Goal: Task Accomplishment & Management: Manage account settings

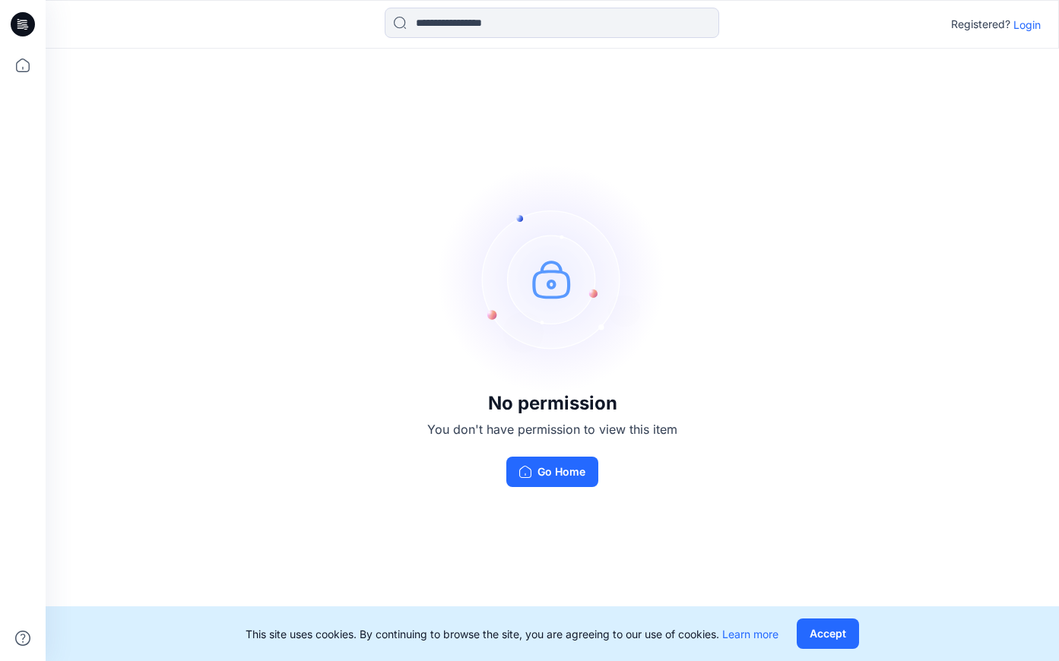
click at [1029, 26] on p "Login" at bounding box center [1026, 25] width 27 height 16
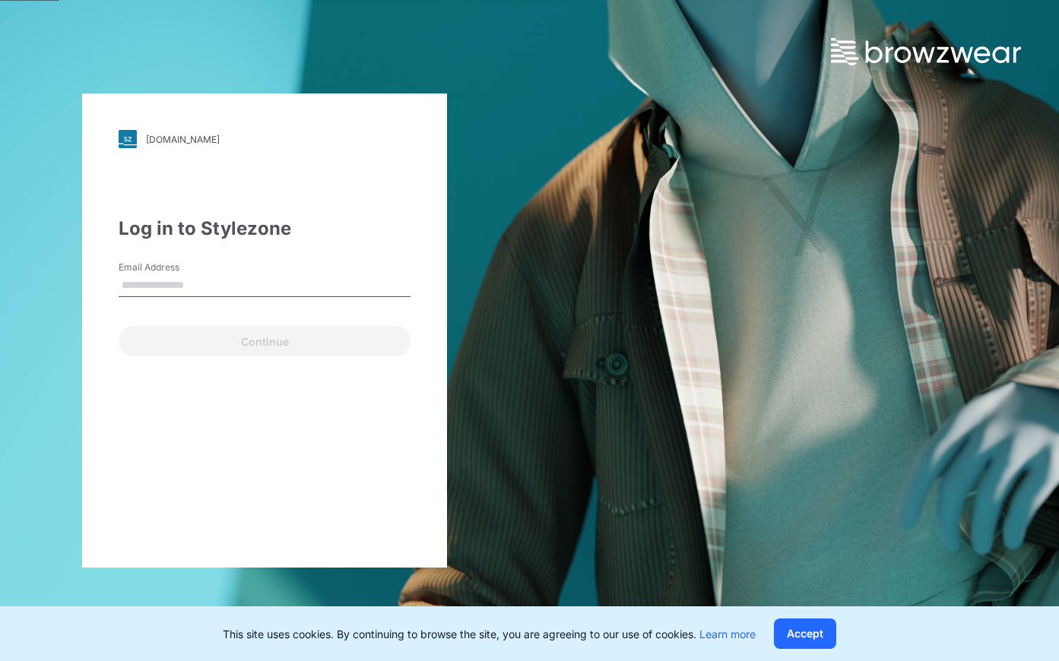
type input "**********"
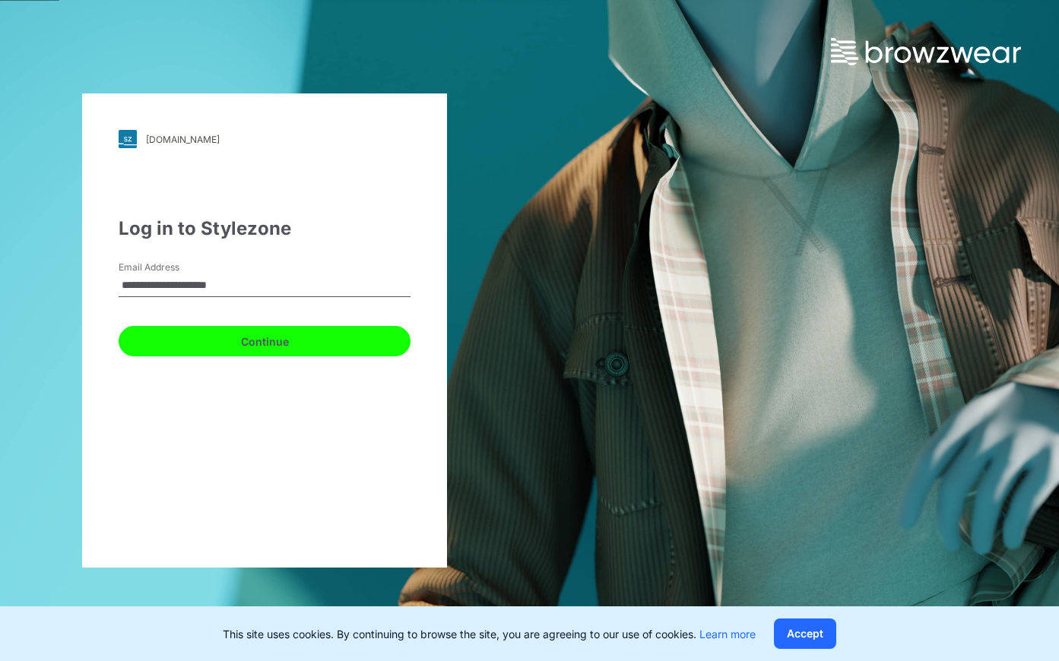
click at [274, 338] on button "Continue" at bounding box center [265, 341] width 292 height 30
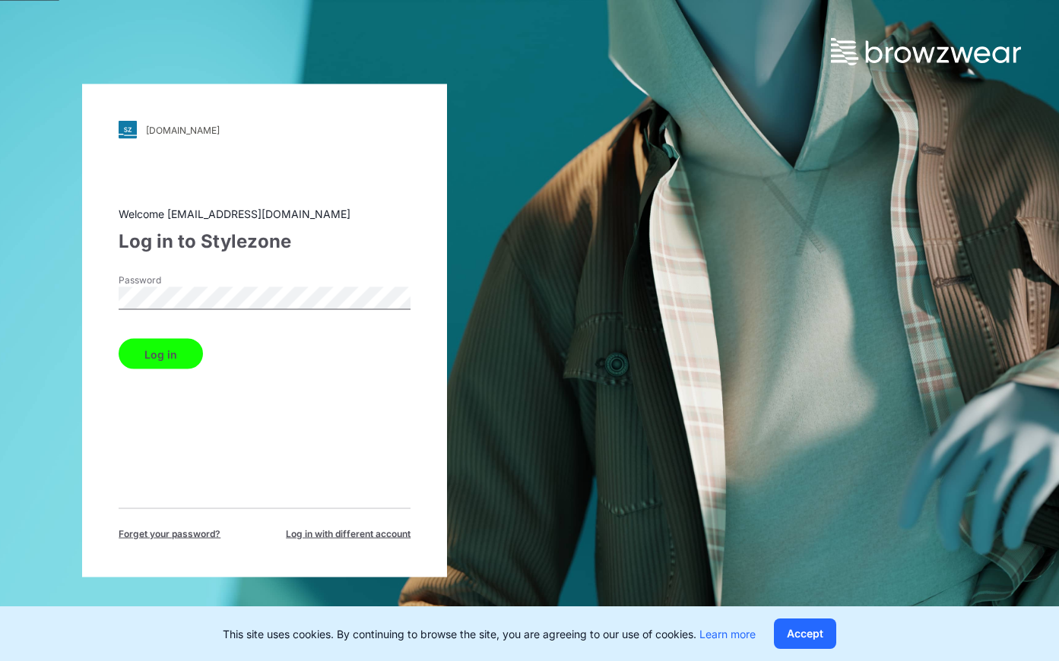
click at [136, 346] on button "Log in" at bounding box center [161, 354] width 84 height 30
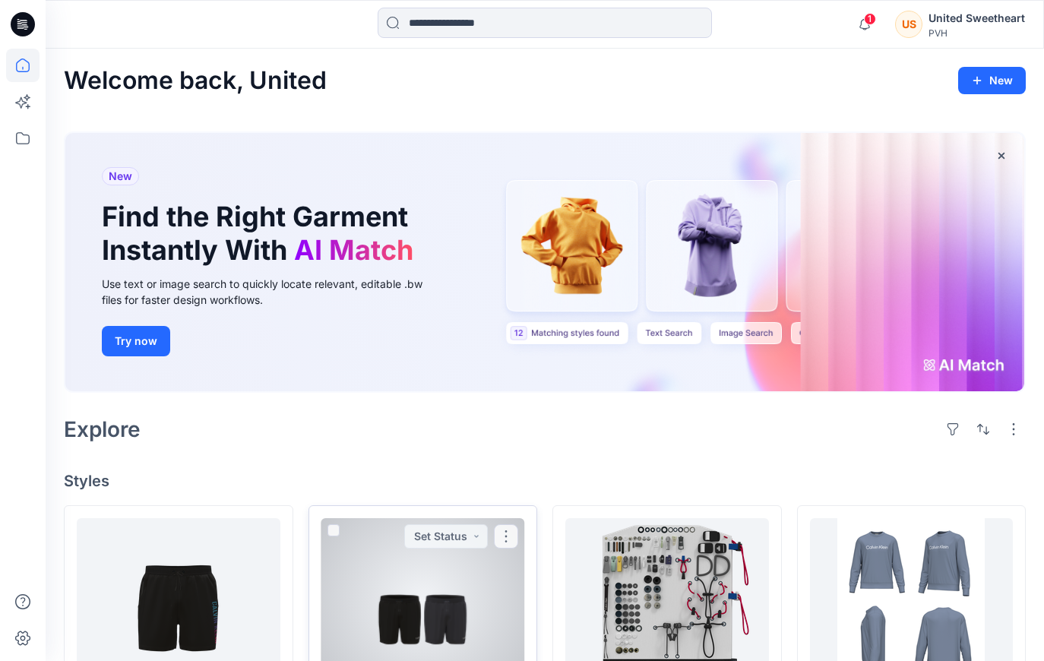
scroll to position [190, 0]
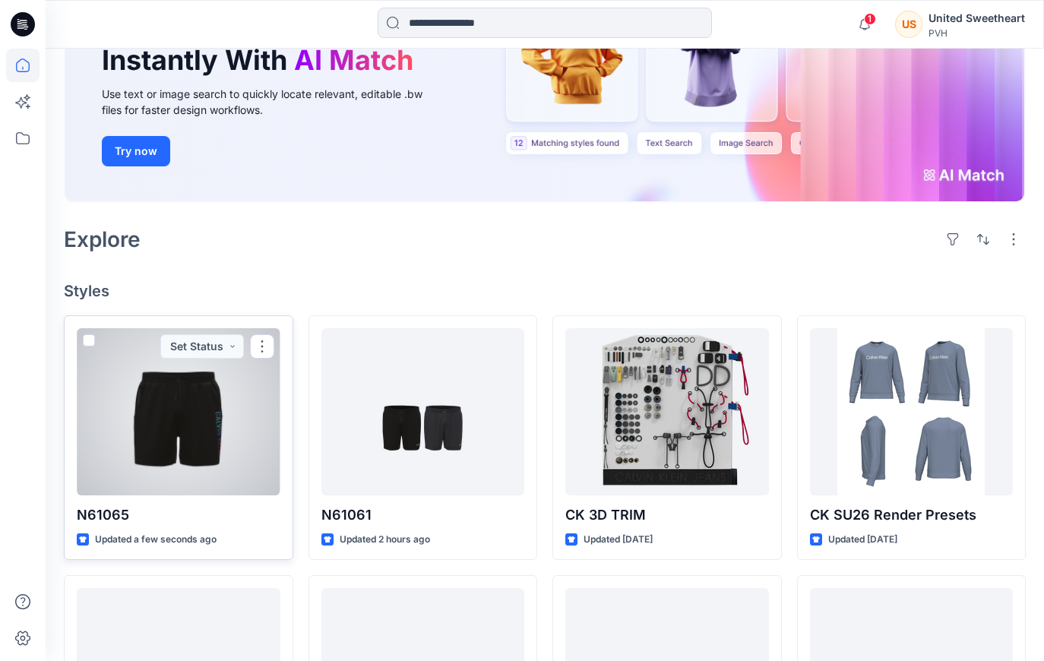
click at [175, 433] on div at bounding box center [179, 411] width 204 height 167
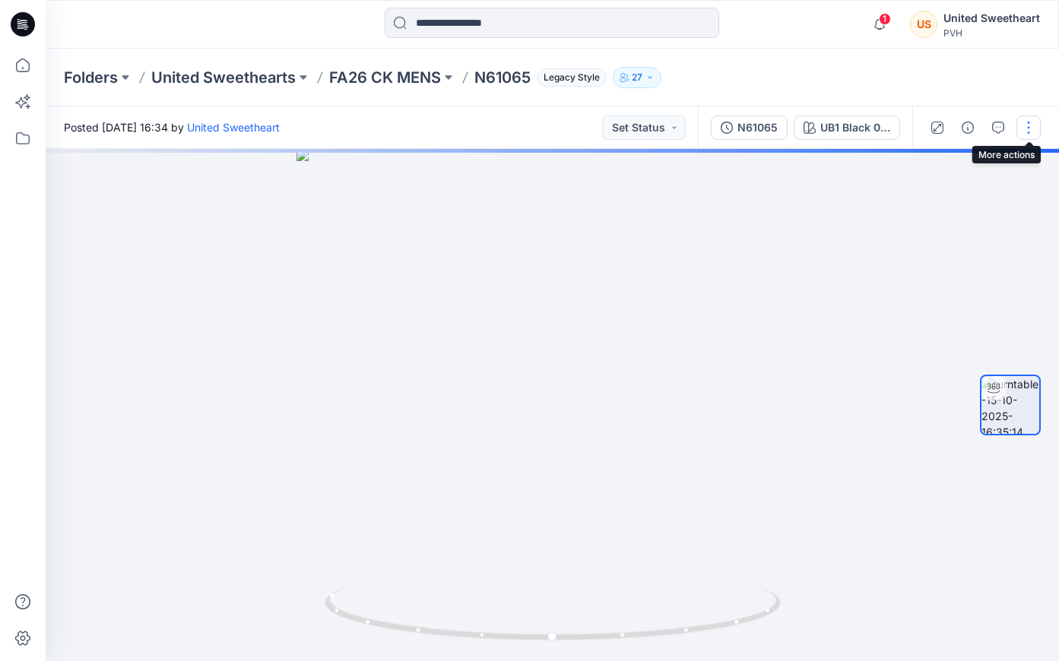
click at [1038, 122] on button "button" at bounding box center [1028, 128] width 24 height 24
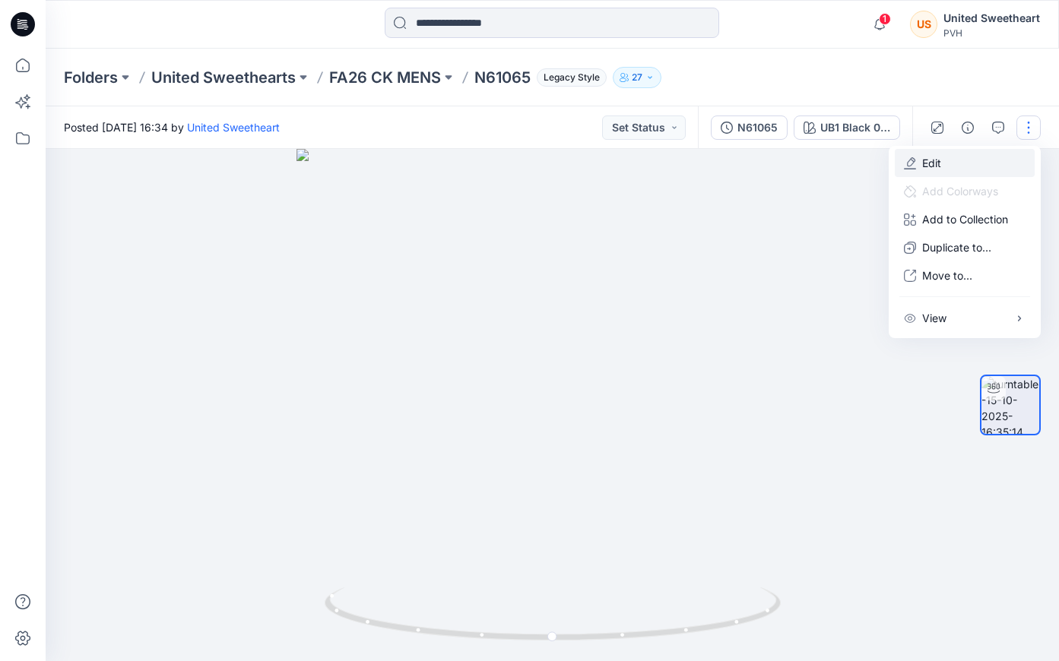
click at [959, 152] on button "Edit" at bounding box center [965, 163] width 140 height 28
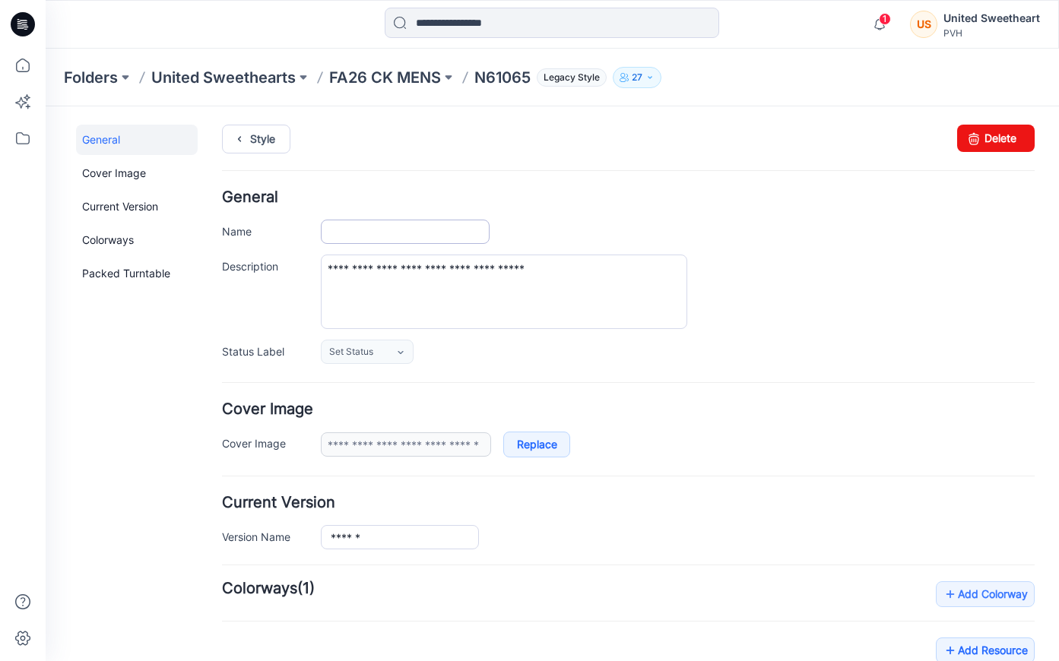
type input "******"
type input "**********"
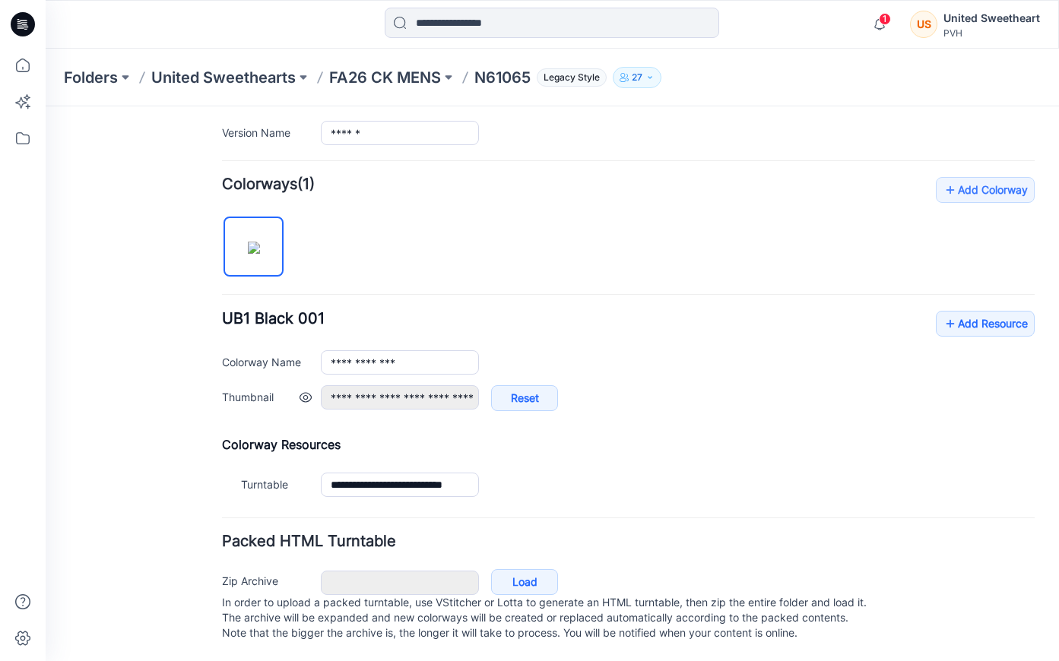
scroll to position [420, 0]
click at [994, 311] on link "Add Resource" at bounding box center [985, 324] width 99 height 26
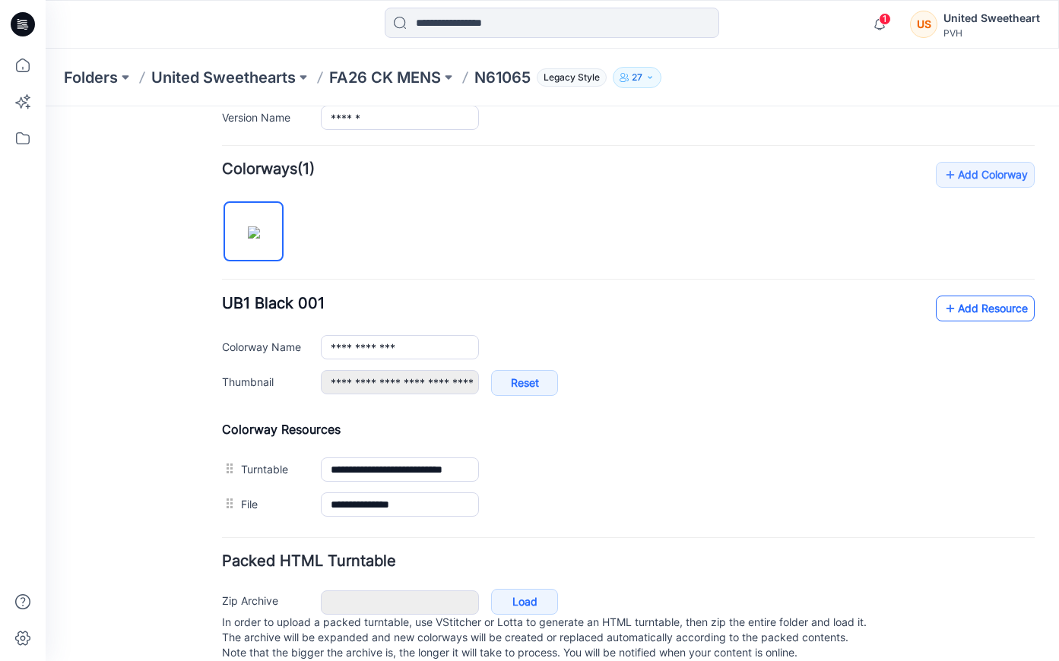
click at [976, 304] on link "Add Resource" at bounding box center [985, 309] width 99 height 26
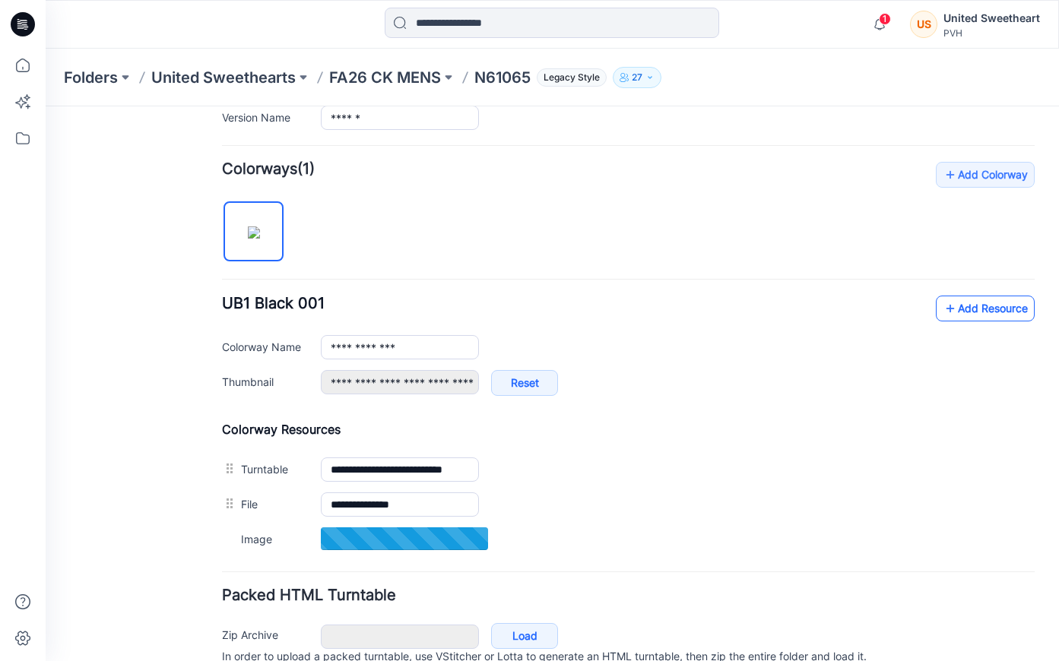
click at [964, 310] on link "Add Resource" at bounding box center [985, 309] width 99 height 26
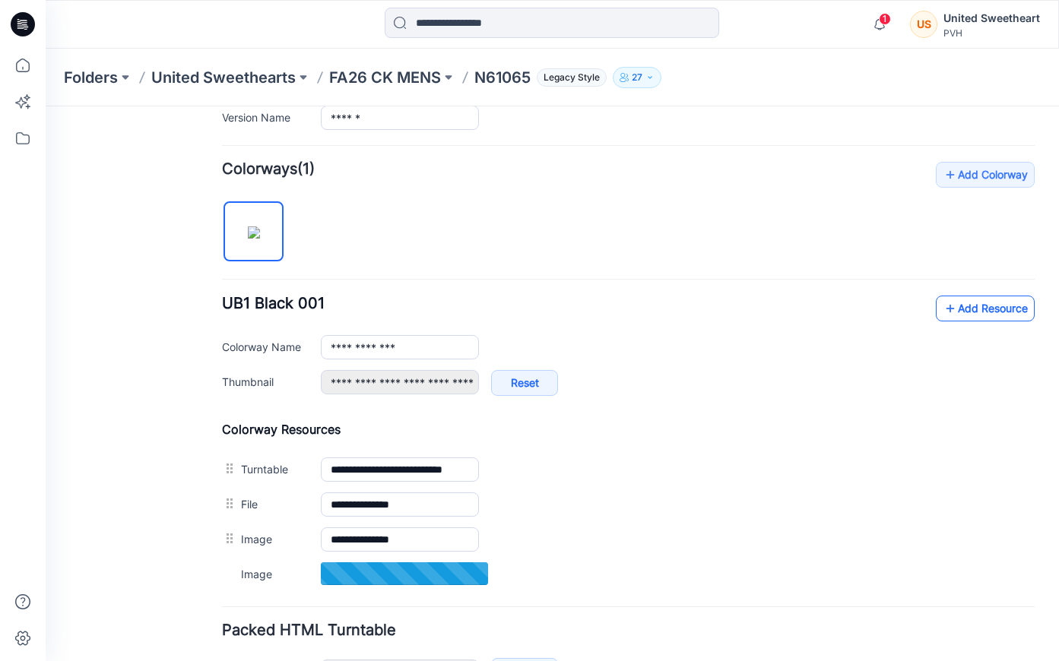
click at [955, 303] on link "Add Resource" at bounding box center [985, 309] width 99 height 26
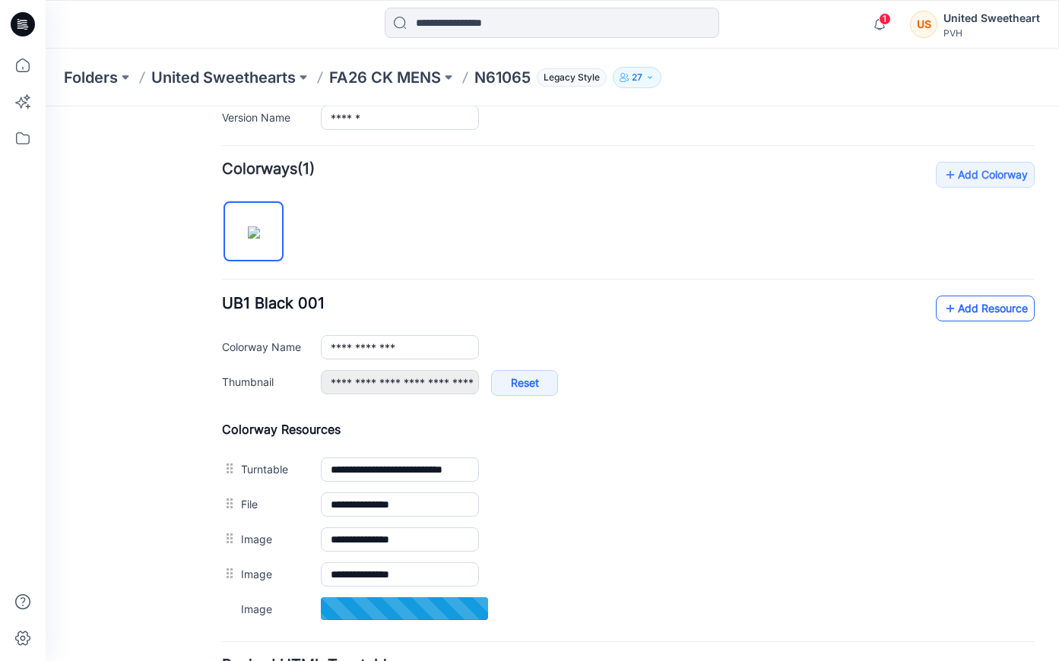
click at [965, 300] on link "Add Resource" at bounding box center [985, 309] width 99 height 26
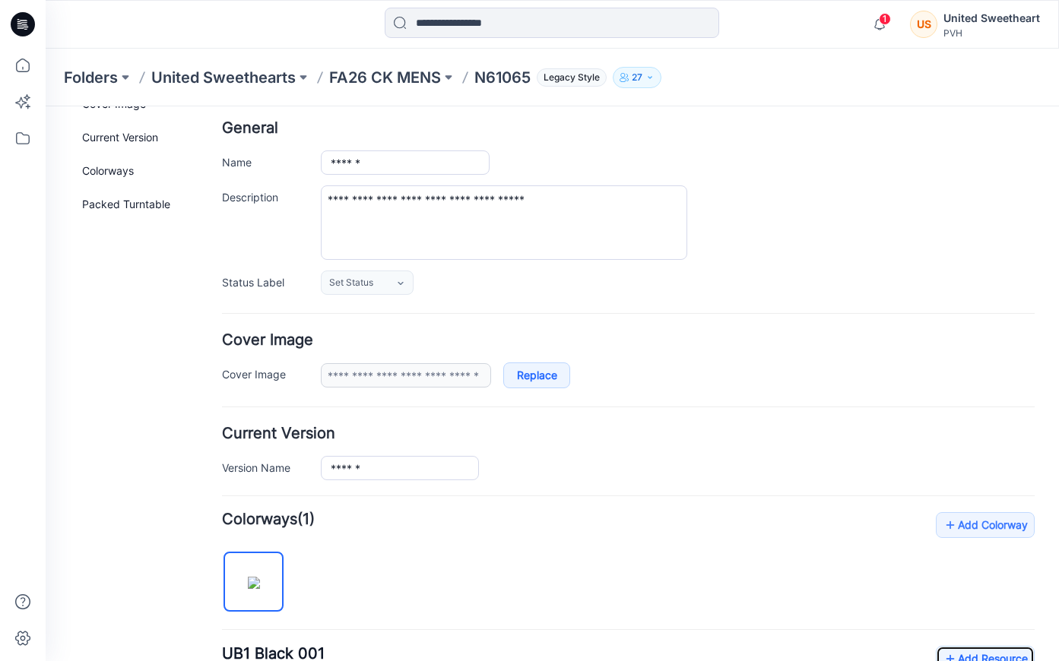
scroll to position [0, 0]
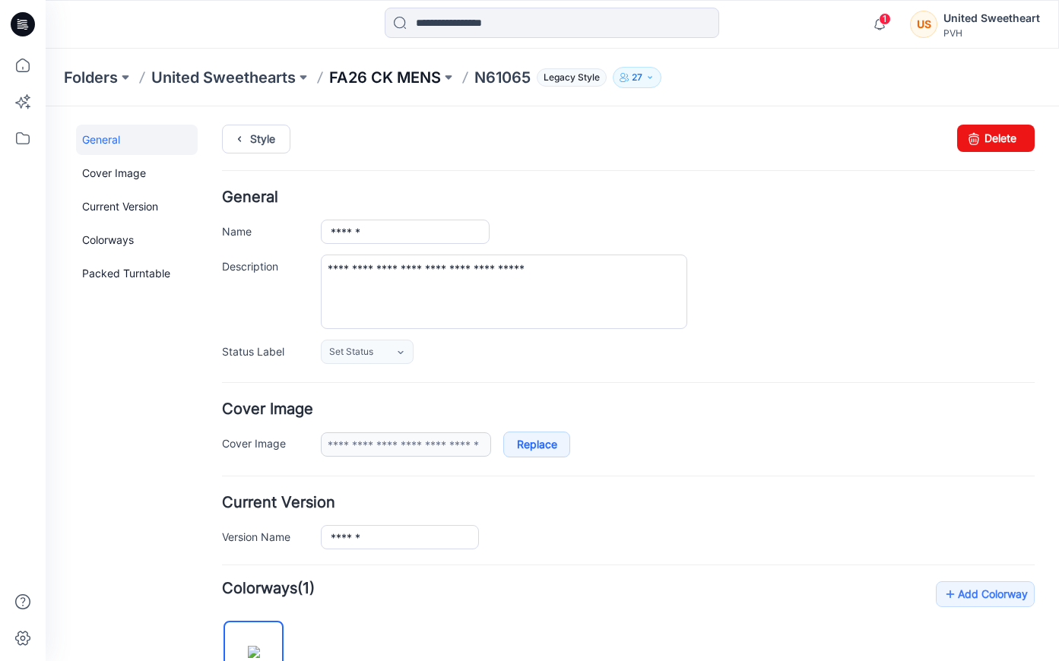
click at [381, 67] on p "FA26 CK MENS" at bounding box center [385, 77] width 112 height 21
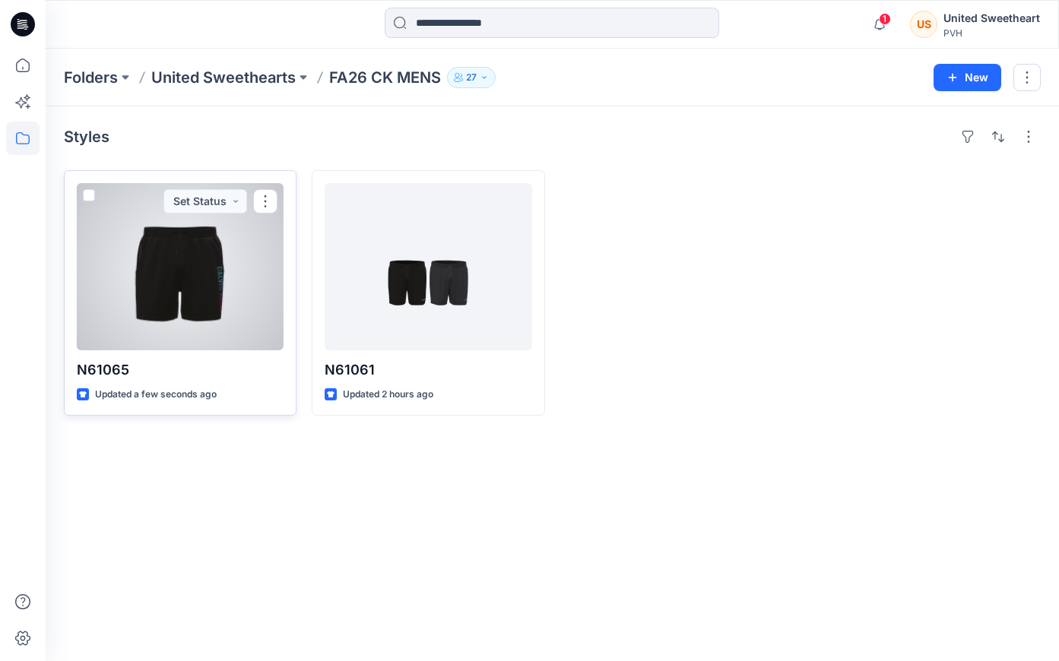
click at [188, 330] on div at bounding box center [180, 266] width 207 height 167
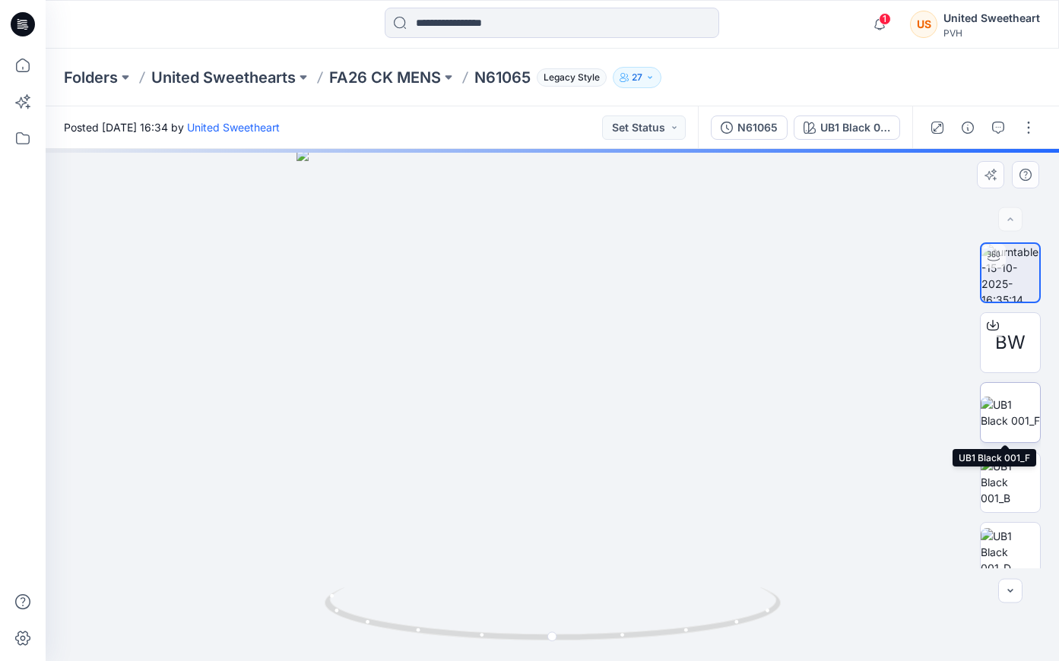
click at [1016, 423] on img at bounding box center [1010, 413] width 59 height 32
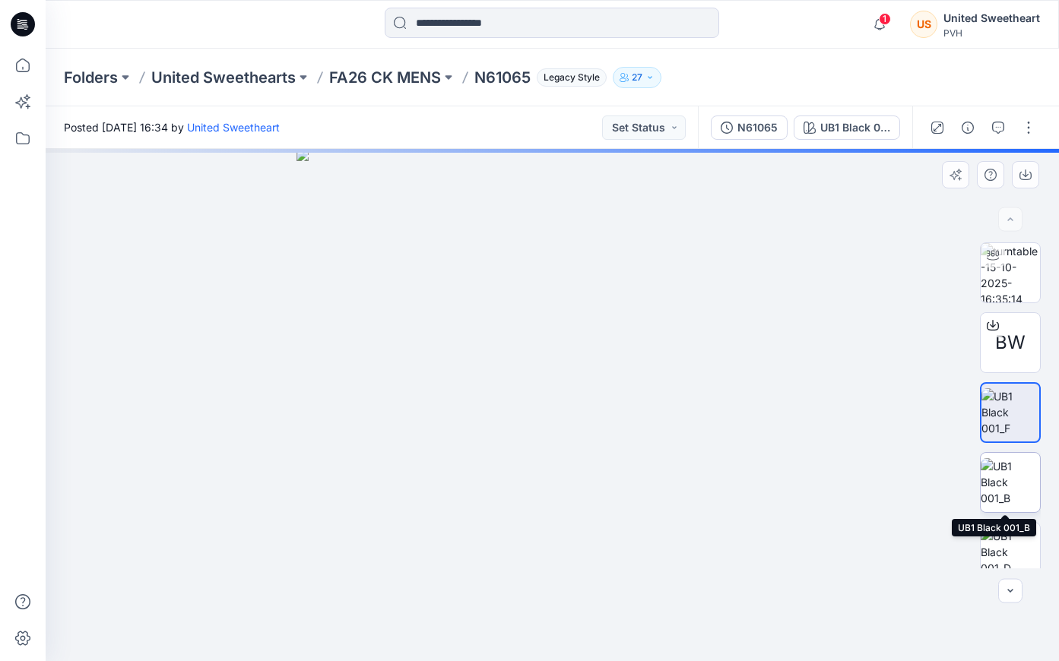
click at [1009, 476] on img at bounding box center [1010, 482] width 59 height 48
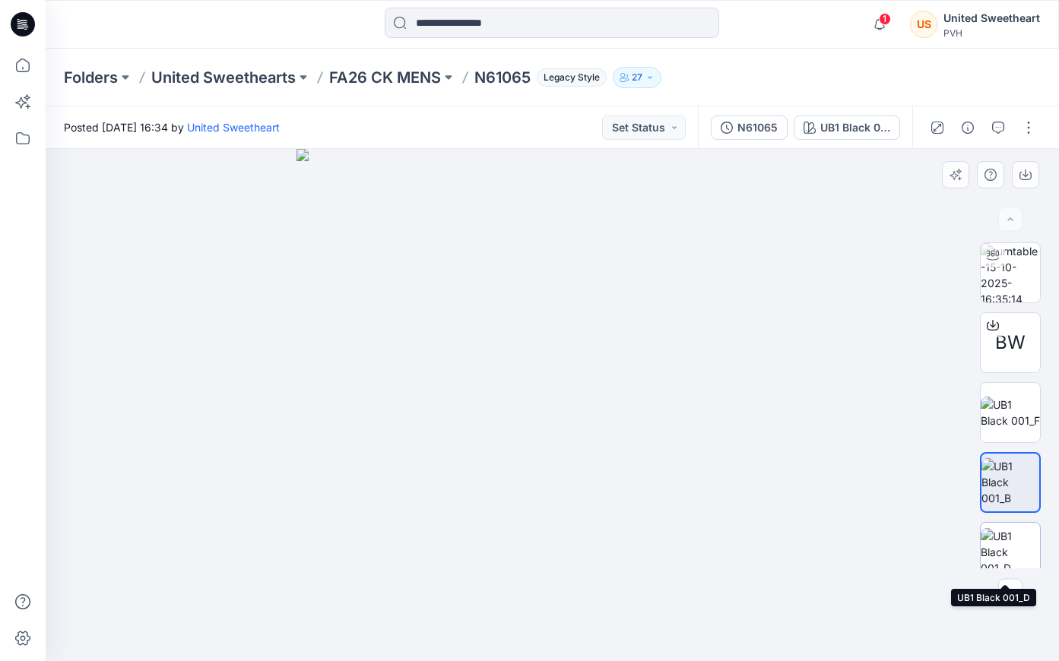
click at [1007, 551] on img at bounding box center [1010, 552] width 59 height 48
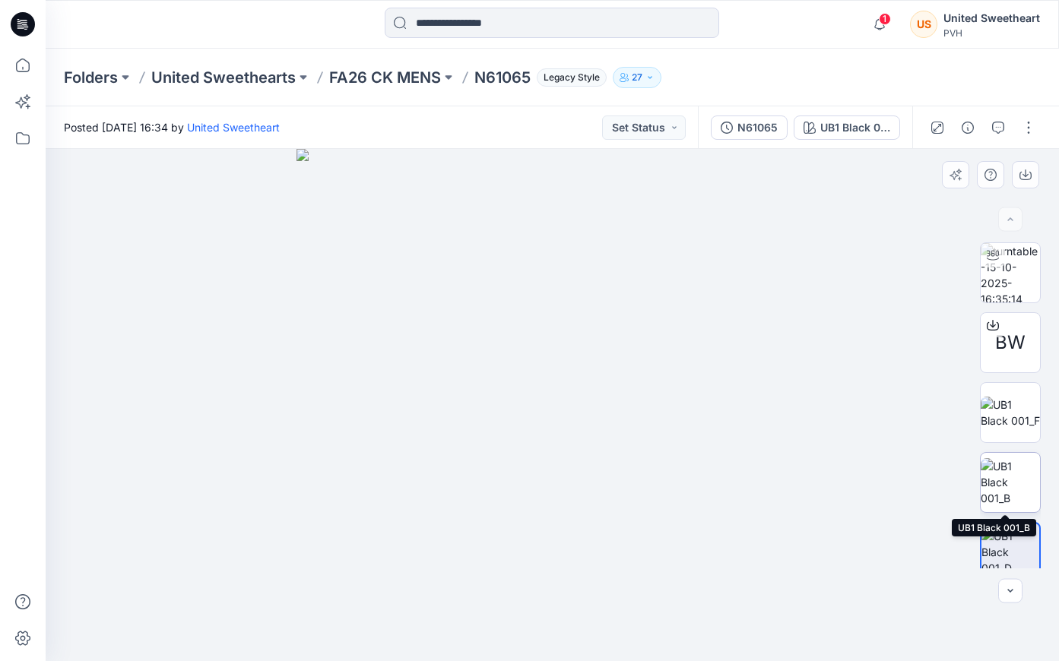
click at [1009, 478] on img at bounding box center [1010, 482] width 59 height 48
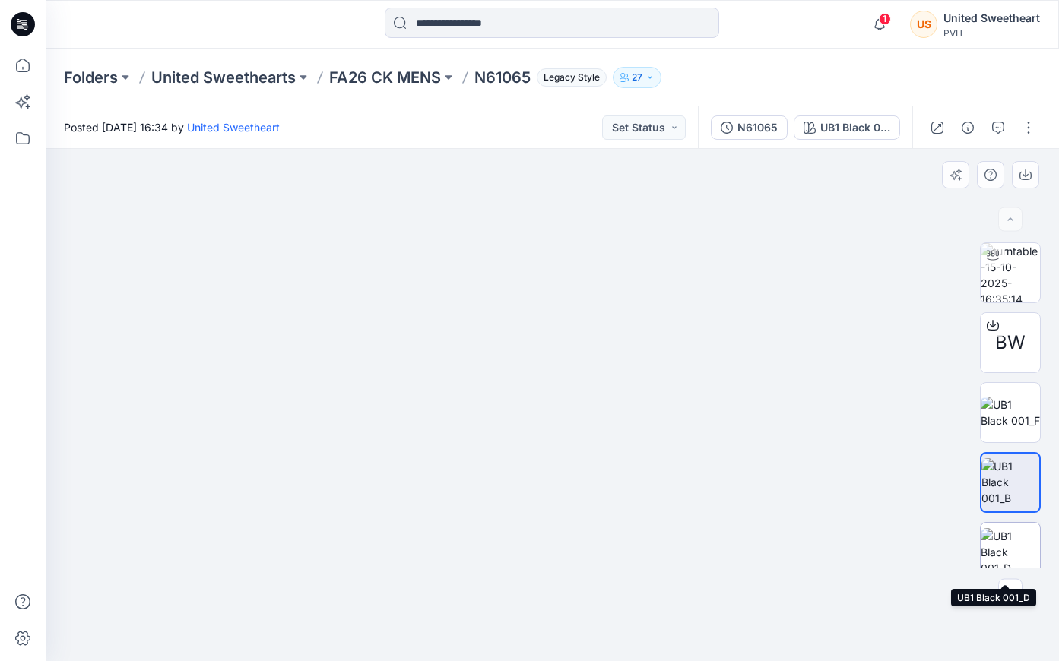
click at [1016, 566] on img at bounding box center [1010, 552] width 59 height 48
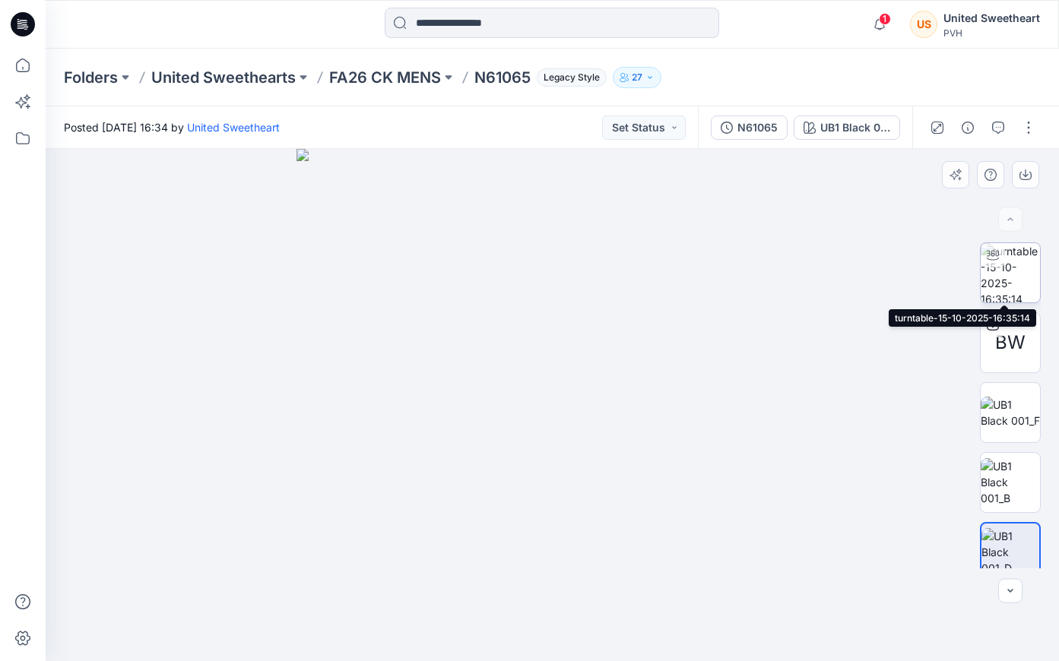
click at [1009, 280] on img at bounding box center [1010, 272] width 59 height 59
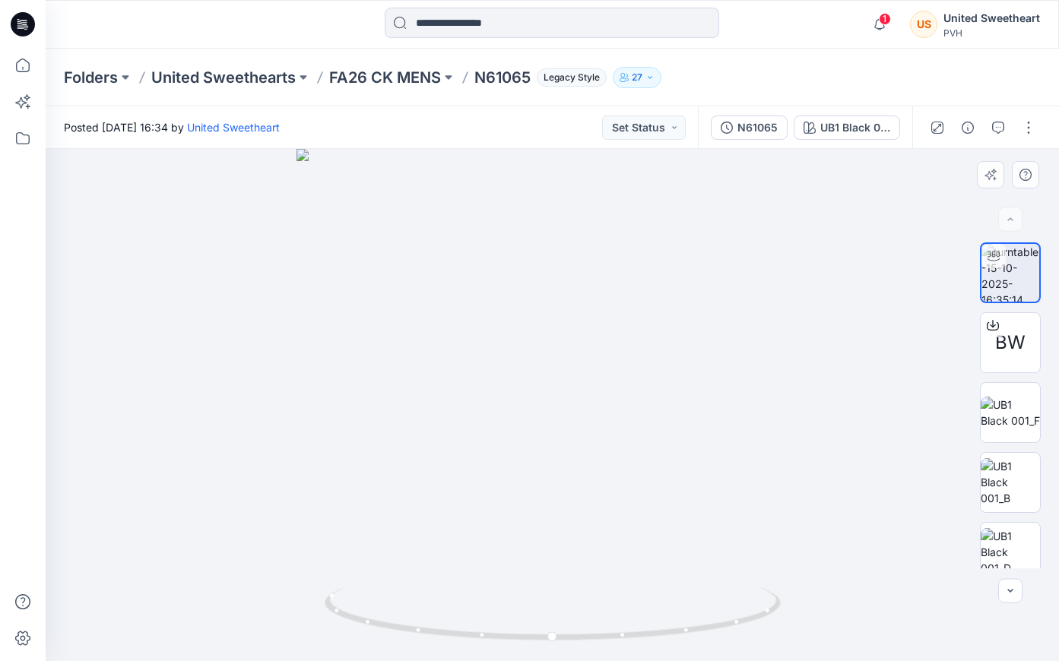
click at [921, 445] on div at bounding box center [552, 405] width 1013 height 512
drag, startPoint x: 791, startPoint y: 554, endPoint x: 554, endPoint y: 548, distance: 236.5
click at [554, 548] on div at bounding box center [552, 405] width 1013 height 512
click at [1009, 417] on img at bounding box center [1010, 413] width 59 height 32
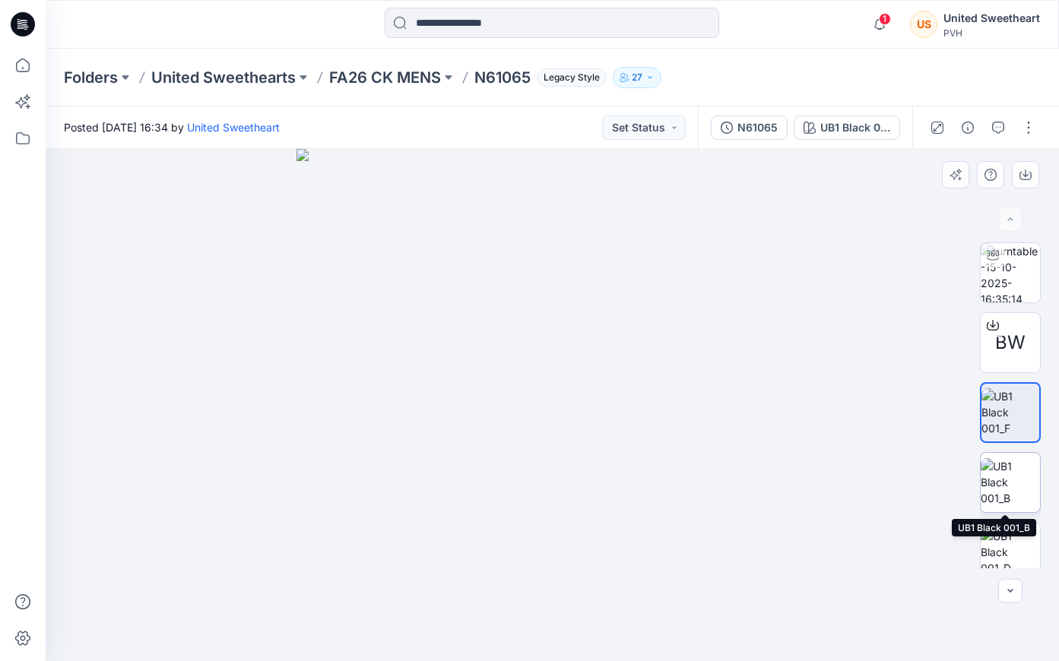
click at [999, 479] on img at bounding box center [1010, 482] width 59 height 48
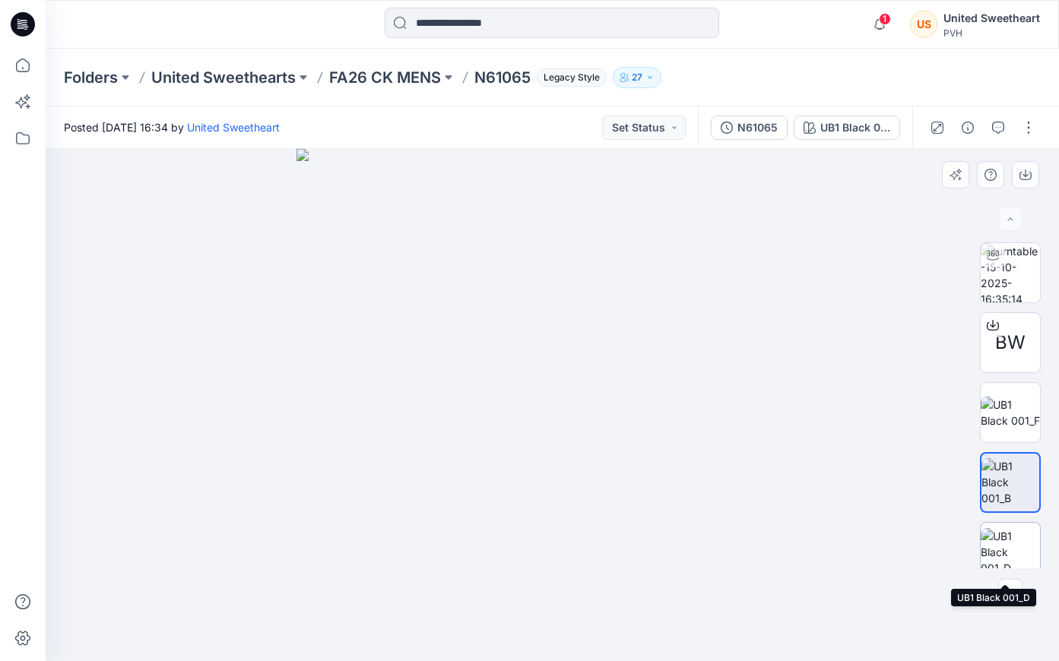
click at [1001, 559] on img at bounding box center [1010, 552] width 59 height 48
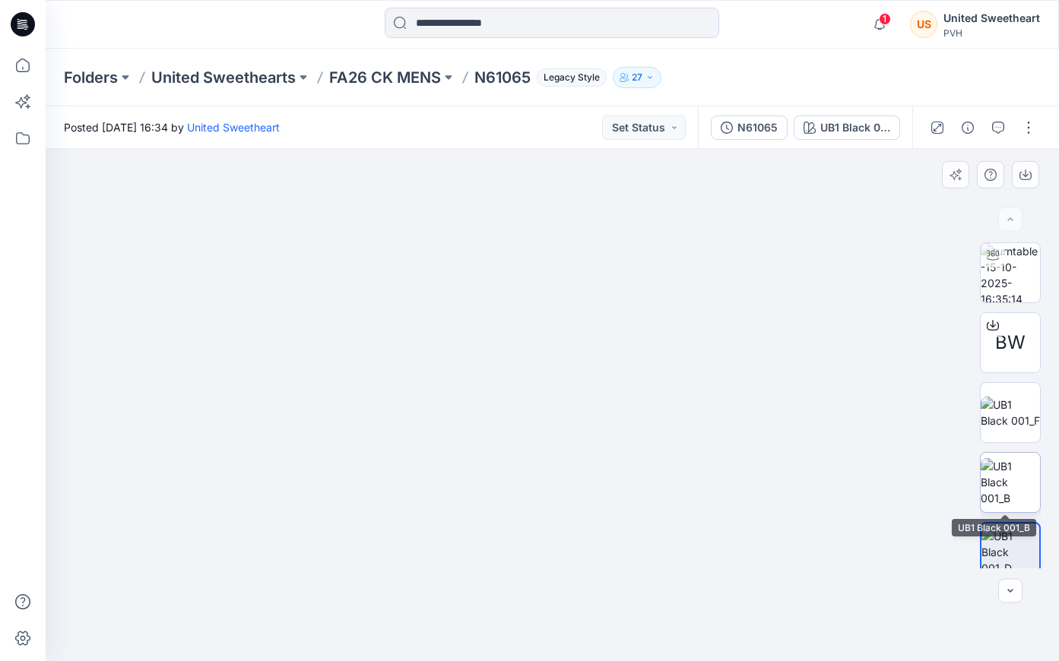
click at [1017, 484] on img at bounding box center [1010, 482] width 59 height 48
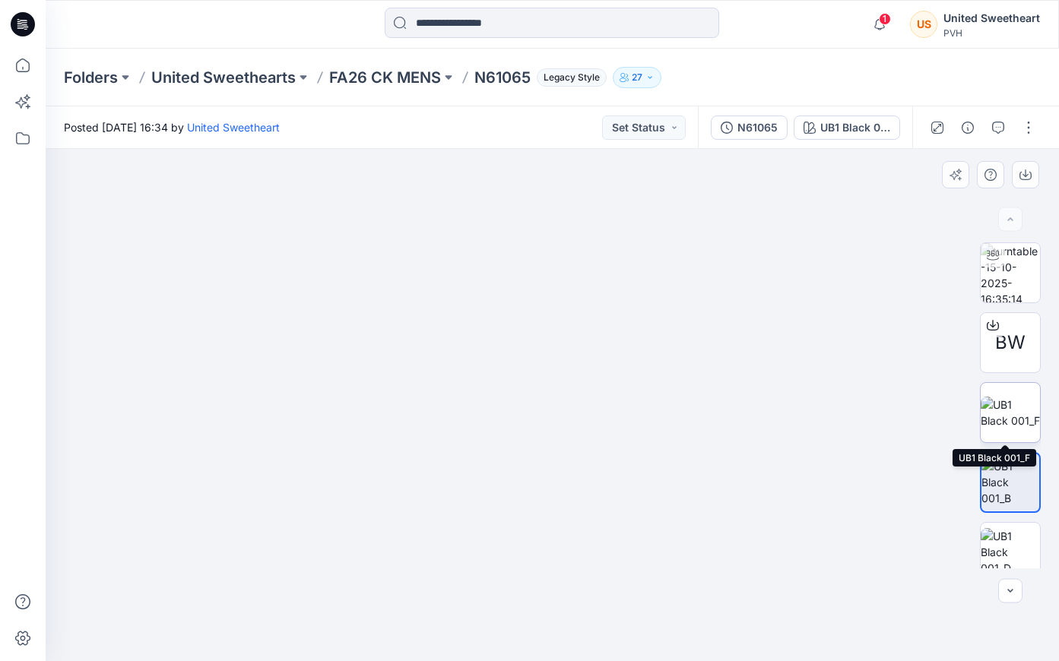
click at [1028, 412] on img at bounding box center [1010, 413] width 59 height 32
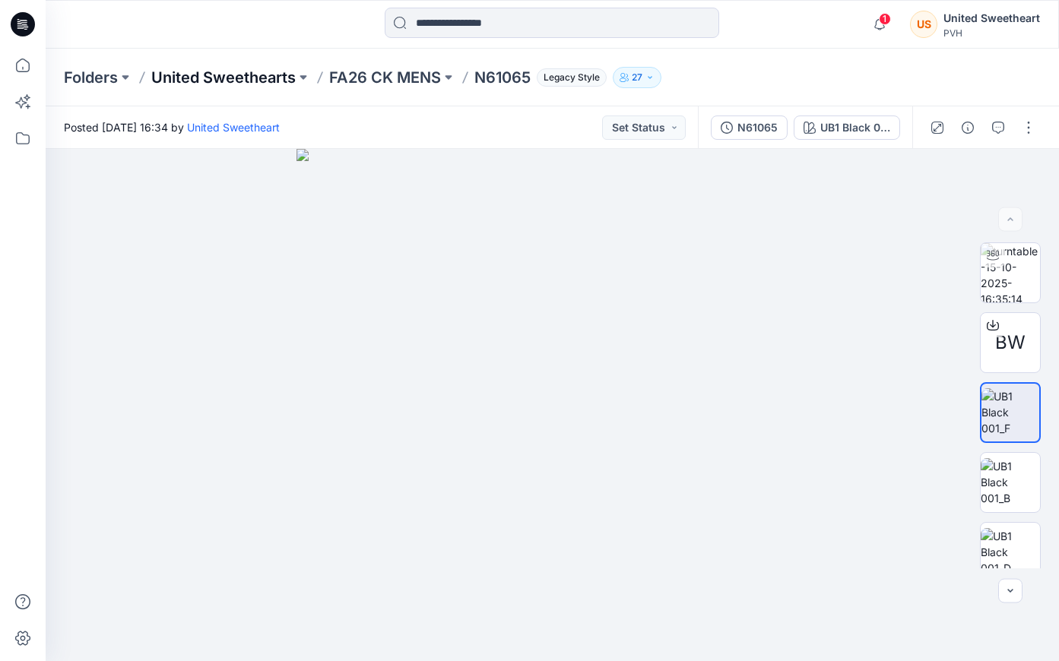
click at [246, 73] on p "United Sweethearts" at bounding box center [223, 77] width 144 height 21
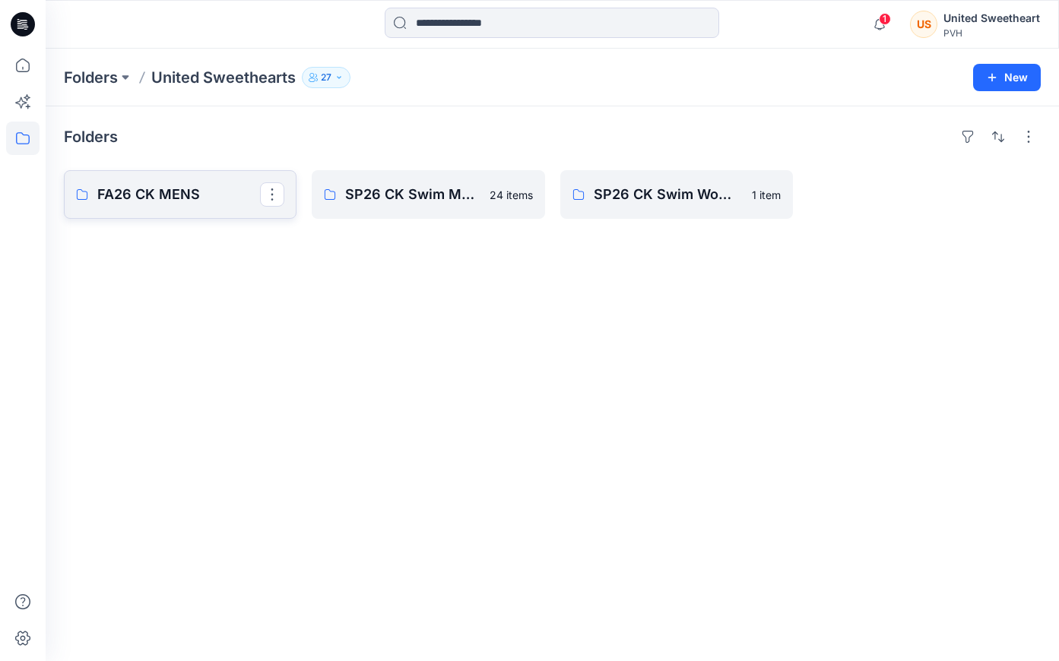
click at [201, 193] on p "FA26 CK MENS" at bounding box center [178, 194] width 163 height 21
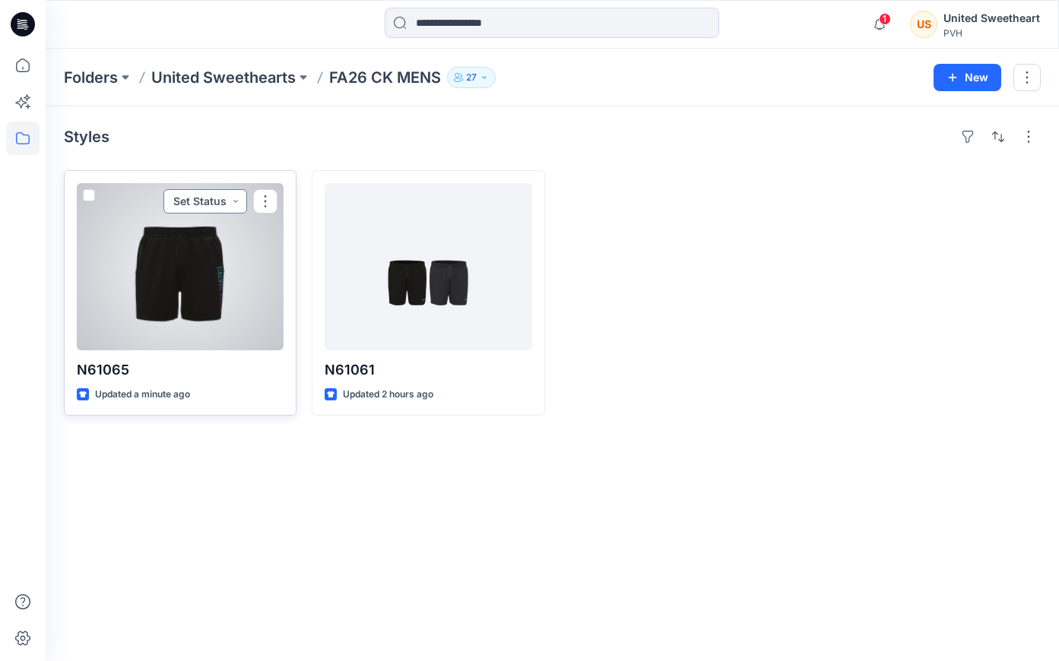
click at [211, 198] on button "Set Status" at bounding box center [205, 201] width 84 height 24
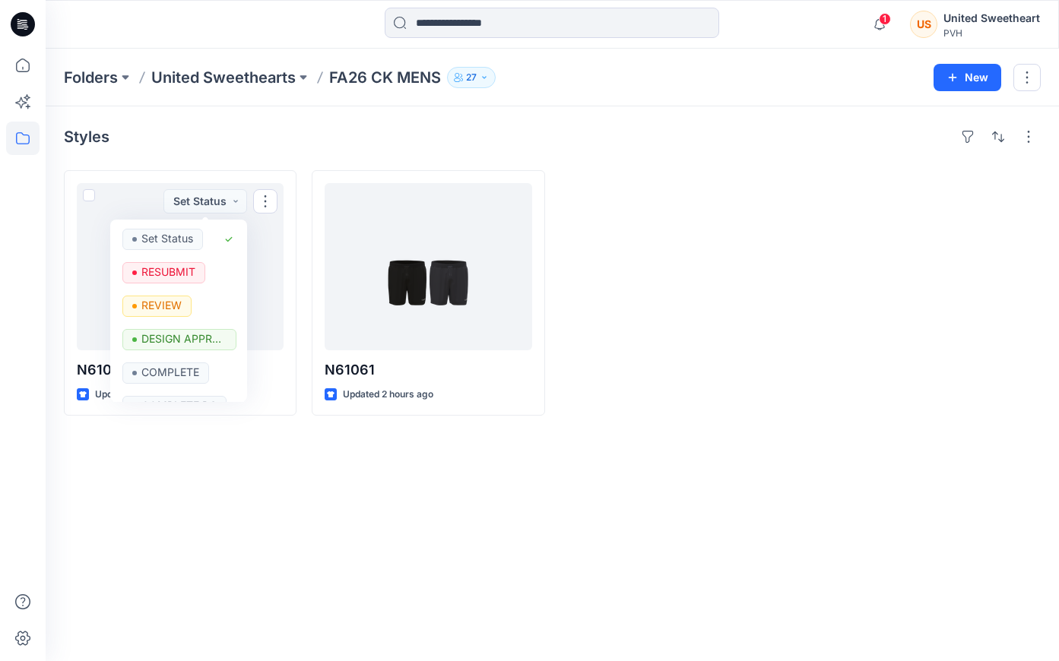
click at [790, 226] on div at bounding box center [676, 293] width 233 height 246
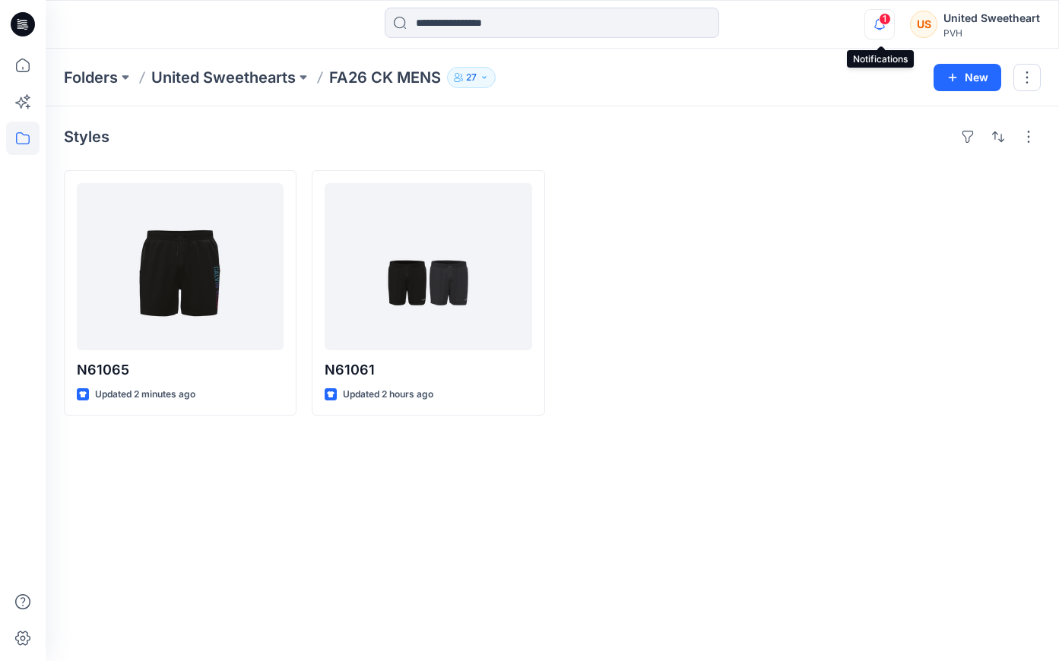
click at [879, 31] on icon "button" at bounding box center [879, 24] width 29 height 30
